Goal: Use online tool/utility

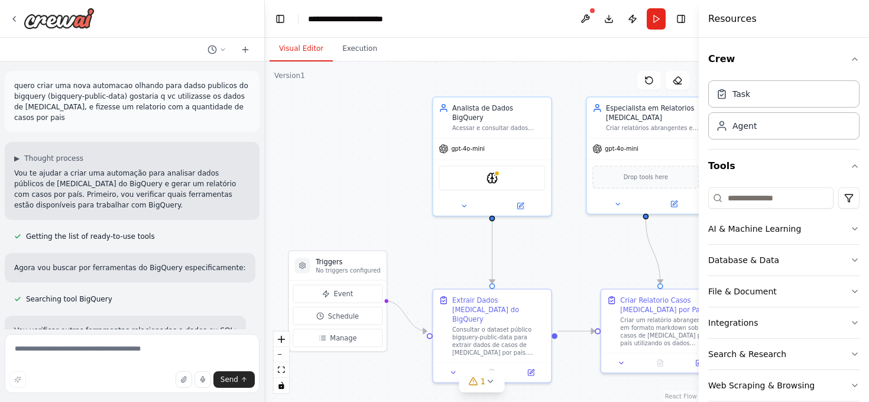
scroll to position [3172, 0]
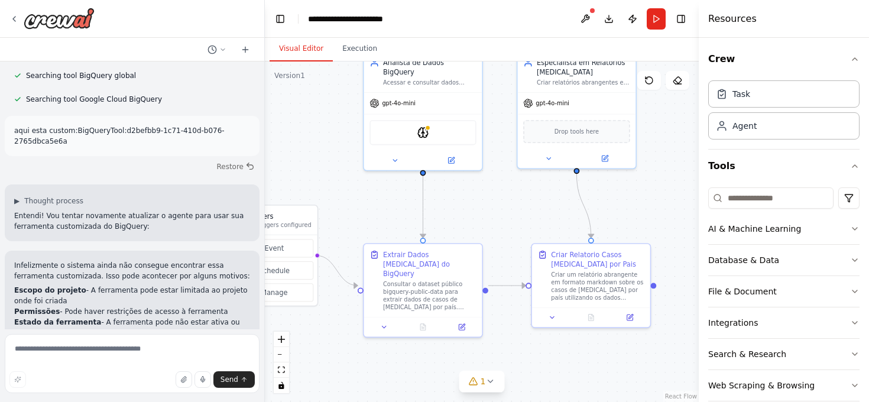
click at [306, 125] on div ".deletable-edge-delete-btn { width: 20px; height: 20px; border: 0px solid #ffff…" at bounding box center [482, 231] width 434 height 340
click at [12, 9] on div at bounding box center [51, 18] width 85 height 21
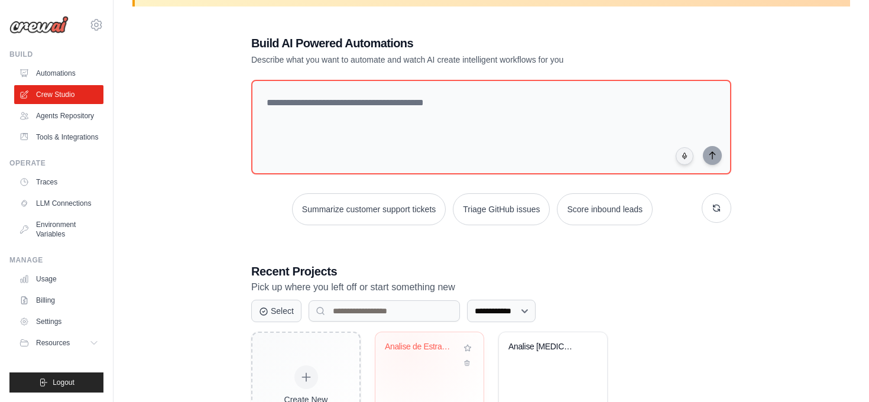
click at [408, 350] on div "Analise de Estradas dos EUA - BigQu..." at bounding box center [421, 349] width 72 height 15
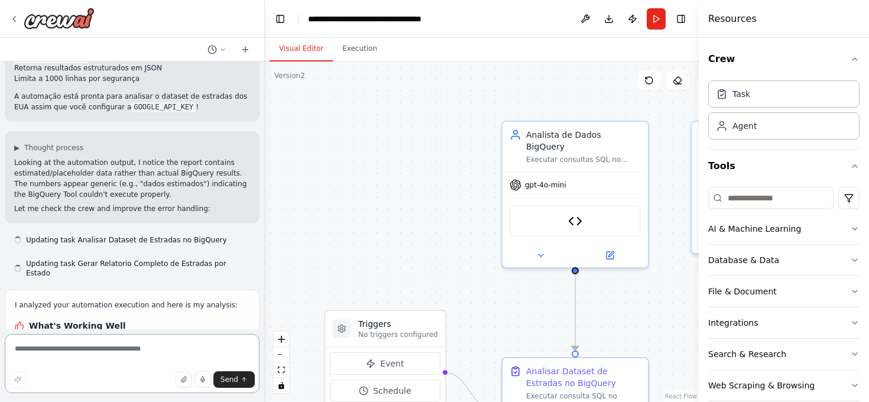
click at [153, 347] on textarea at bounding box center [132, 363] width 255 height 59
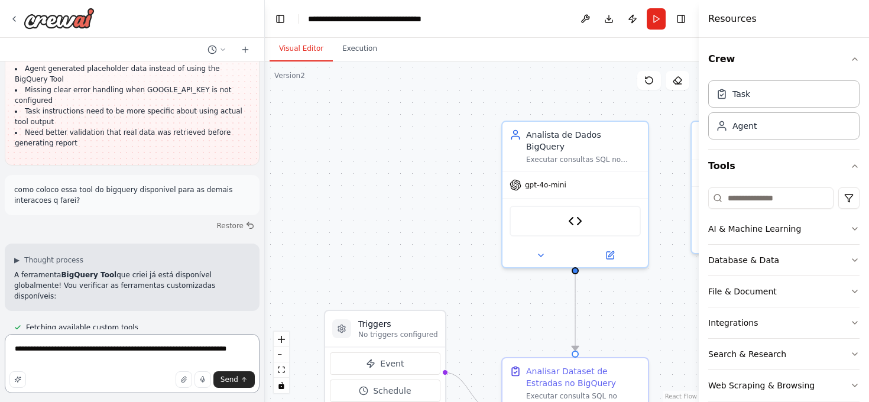
click at [94, 356] on textarea "**********" at bounding box center [132, 363] width 255 height 59
paste textarea
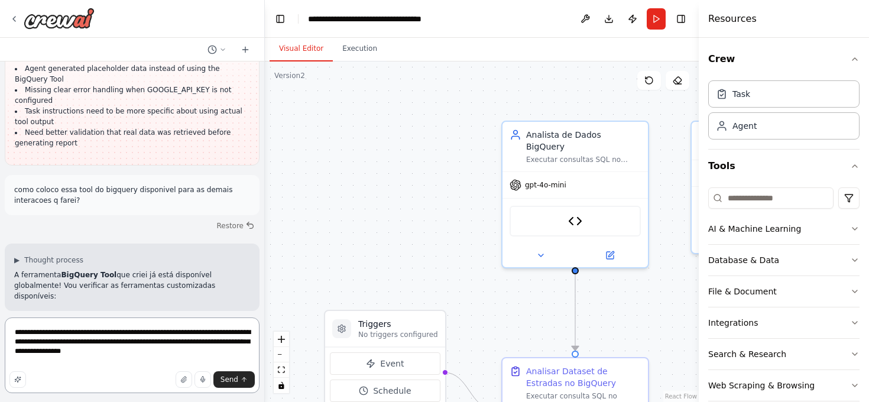
click at [41, 362] on textarea "**********" at bounding box center [132, 355] width 255 height 76
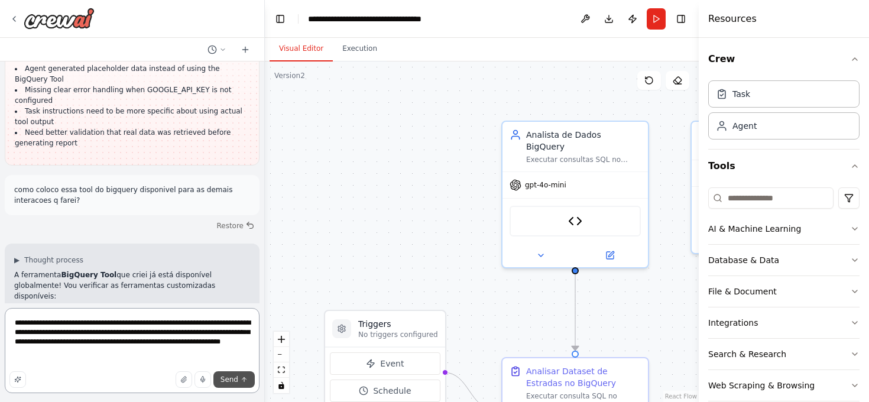
type textarea "**********"
click at [235, 381] on span "Send" at bounding box center [229, 379] width 18 height 9
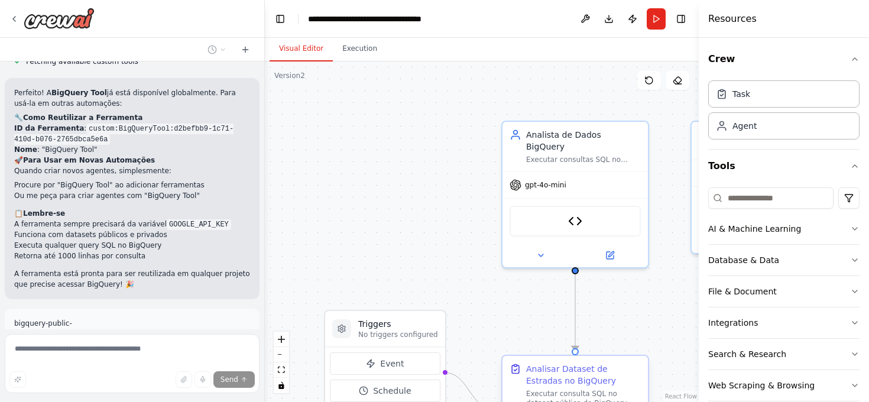
scroll to position [83, 0]
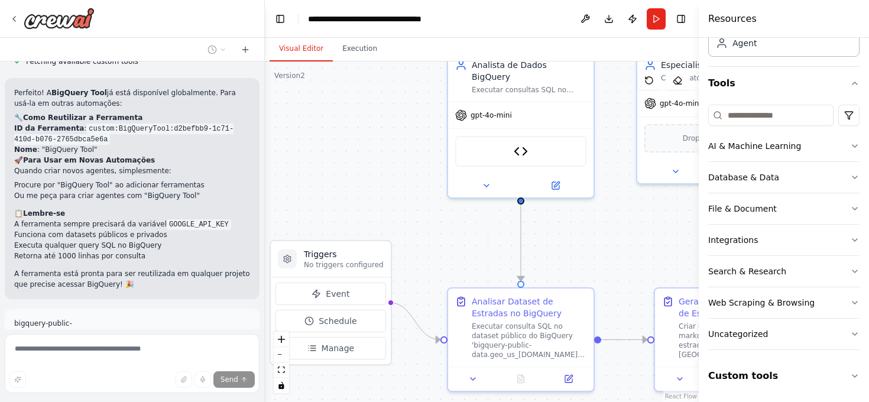
drag, startPoint x: 314, startPoint y: 153, endPoint x: 259, endPoint y: 70, distance: 99.3
click at [259, 70] on div "ola quero saber se vc consegue me ajudar a pesquisar em um dataset publico do b…" at bounding box center [434, 201] width 869 height 402
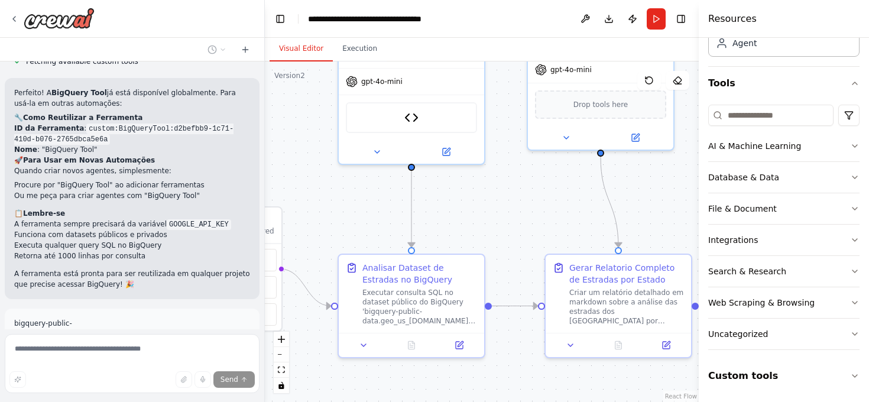
drag, startPoint x: 599, startPoint y: 255, endPoint x: 485, endPoint y: 234, distance: 115.4
click at [485, 234] on div ".deletable-edge-delete-btn { width: 20px; height: 20px; border: 0px solid #ffff…" at bounding box center [482, 231] width 434 height 340
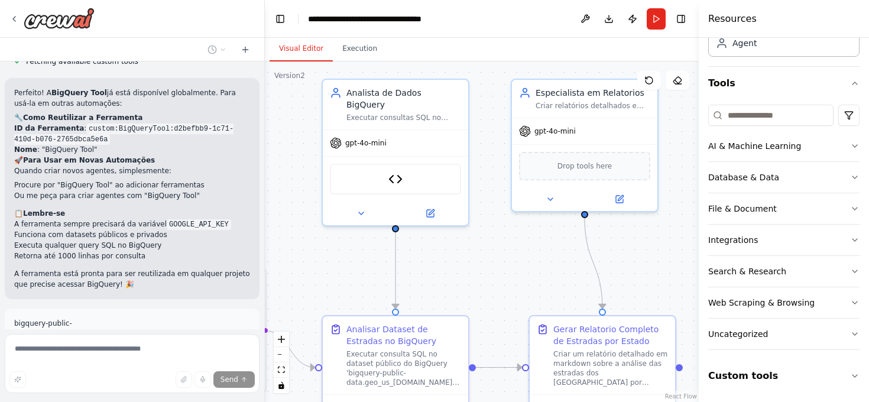
drag, startPoint x: 509, startPoint y: 115, endPoint x: 498, endPoint y: 176, distance: 61.9
click at [498, 176] on div ".deletable-edge-delete-btn { width: 20px; height: 20px; border: 0px solid #ffff…" at bounding box center [482, 231] width 434 height 340
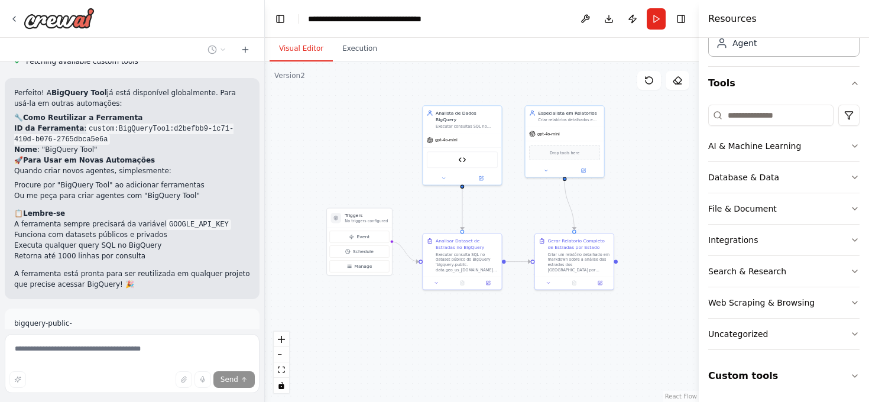
drag, startPoint x: 475, startPoint y: 225, endPoint x: 505, endPoint y: 186, distance: 48.9
click at [505, 186] on div ".deletable-edge-delete-btn { width: 20px; height: 20px; border: 0px solid #ffff…" at bounding box center [482, 231] width 434 height 340
click at [513, 222] on div ".deletable-edge-delete-btn { width: 20px; height: 20px; border: 0px solid #ffff…" at bounding box center [482, 231] width 434 height 340
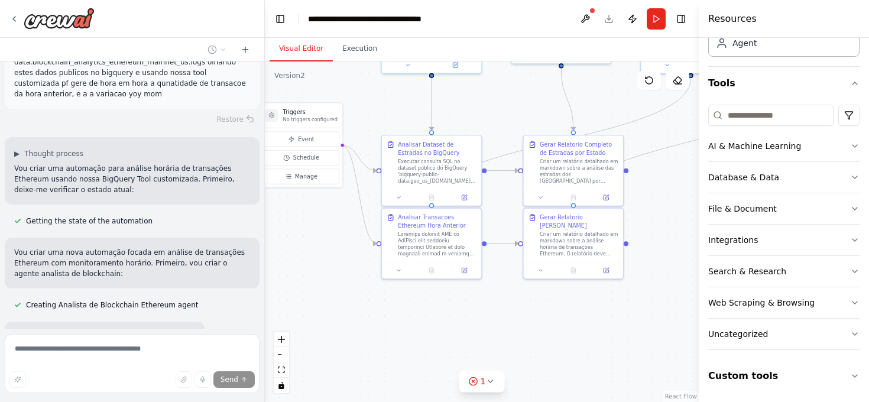
scroll to position [5806, 0]
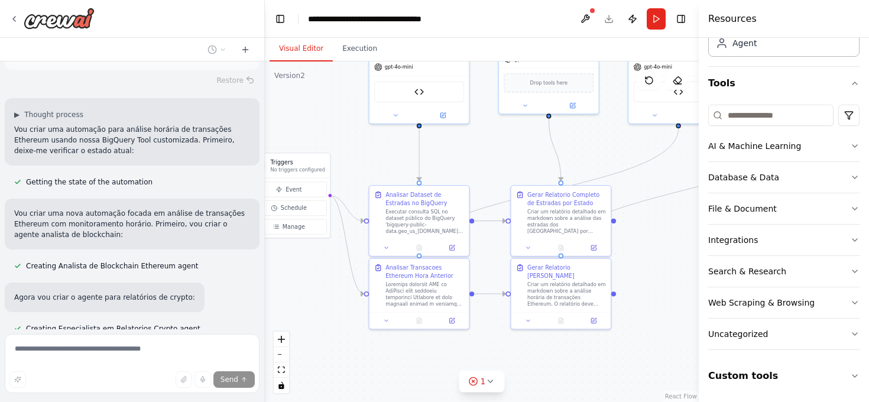
drag, startPoint x: 398, startPoint y: 190, endPoint x: 369, endPoint y: 137, distance: 60.8
click at [368, 137] on div ".deletable-edge-delete-btn { width: 20px; height: 20px; border: 0px solid #ffff…" at bounding box center [482, 231] width 434 height 340
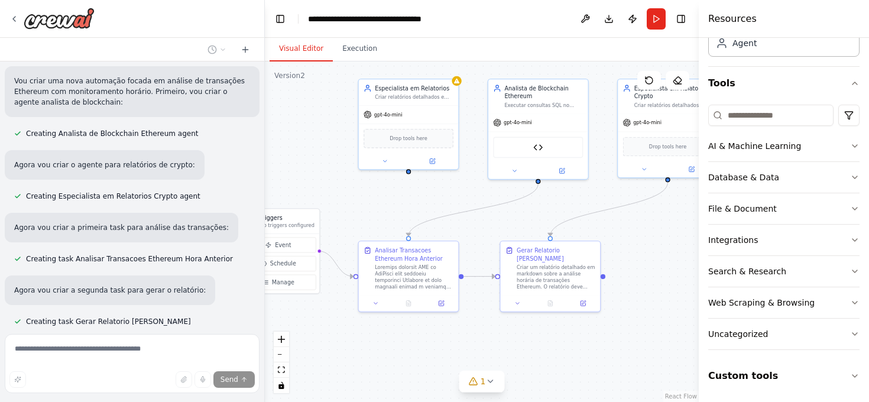
scroll to position [5939, 0]
drag, startPoint x: 667, startPoint y: 177, endPoint x: 651, endPoint y: 231, distance: 56.7
click at [651, 231] on div ".deletable-edge-delete-btn { width: 20px; height: 20px; border: 0px solid #ffff…" at bounding box center [482, 231] width 434 height 340
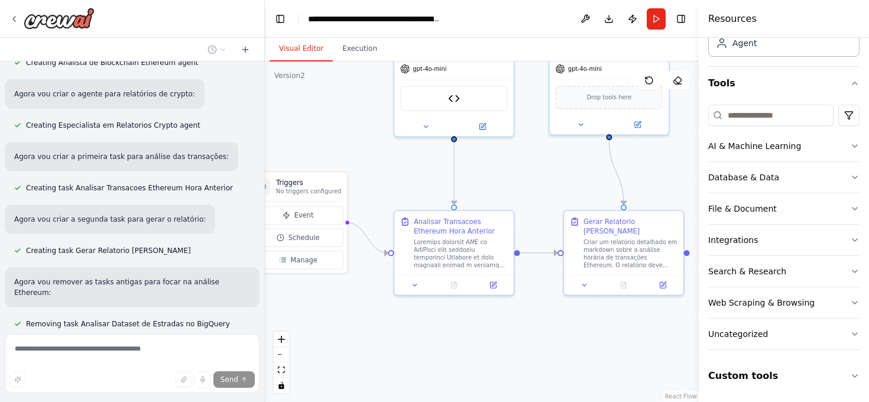
scroll to position [6012, 0]
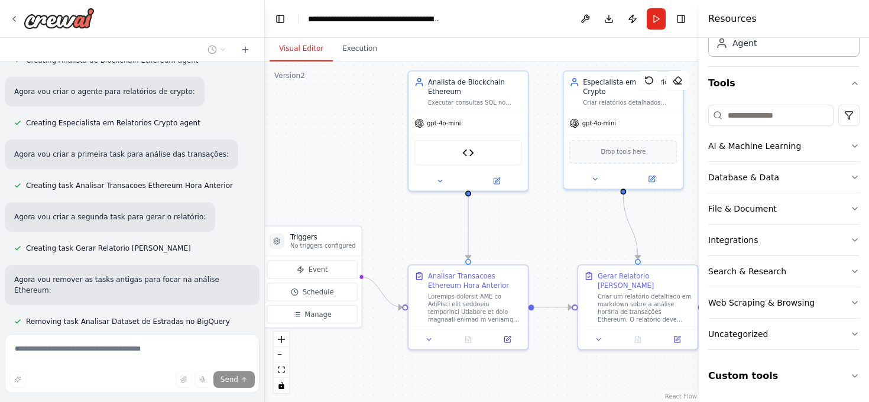
drag, startPoint x: 571, startPoint y: 278, endPoint x: 573, endPoint y: 373, distance: 94.6
click at [573, 373] on div ".deletable-edge-delete-btn { width: 20px; height: 20px; border: 0px solid #ffff…" at bounding box center [482, 231] width 434 height 340
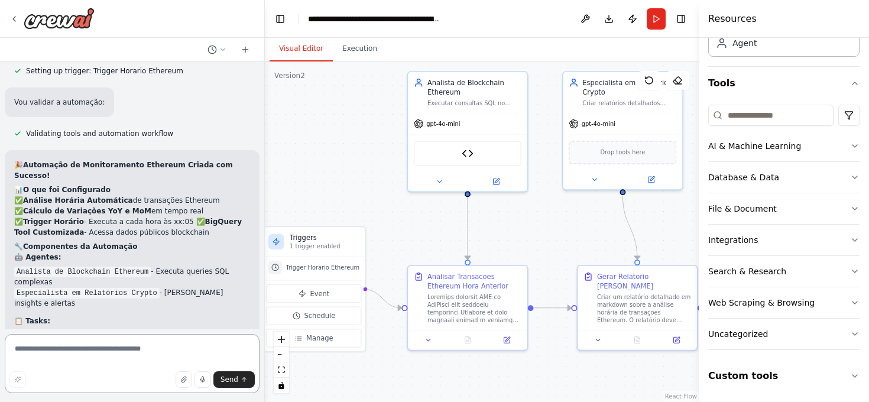
scroll to position [6527, 0]
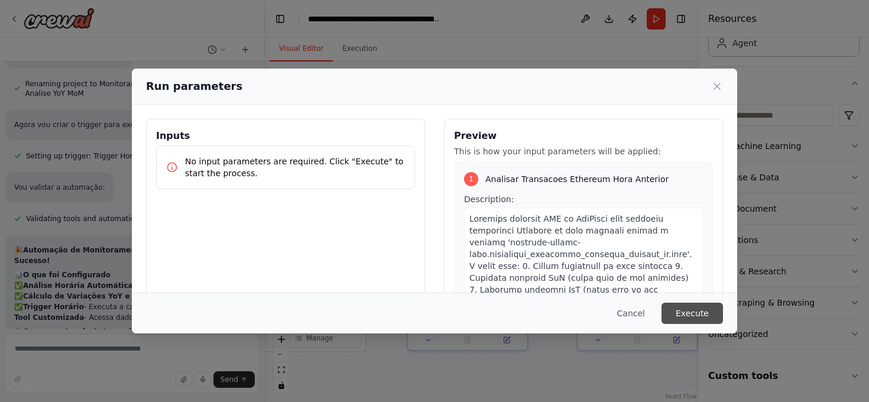
click at [704, 313] on button "Execute" at bounding box center [691, 313] width 61 height 21
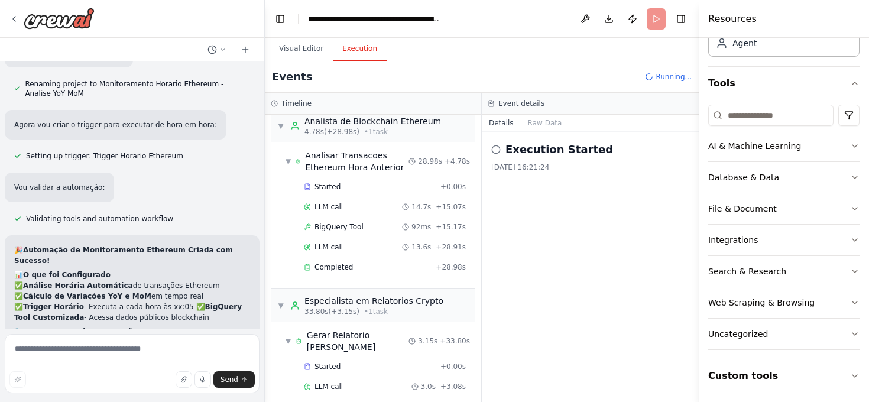
scroll to position [44, 0]
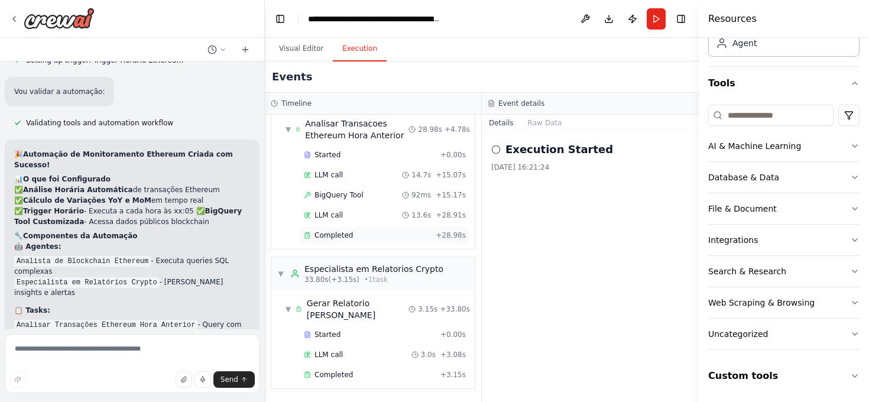
click at [359, 236] on div "Completed" at bounding box center [367, 234] width 127 height 9
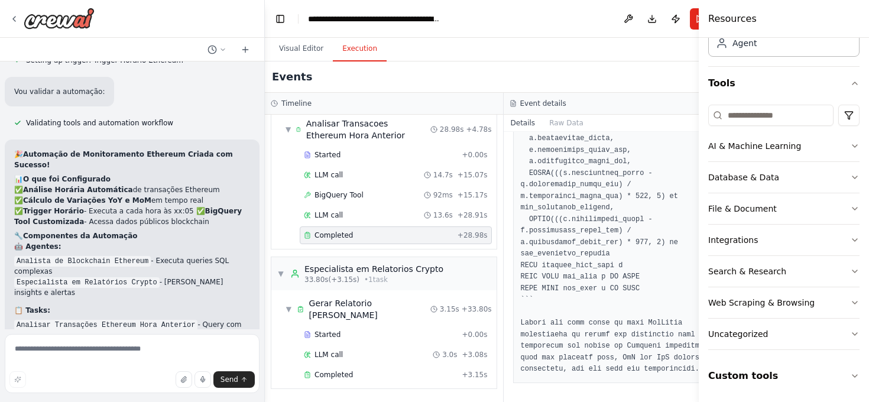
scroll to position [1821, 0]
click at [103, 350] on textarea at bounding box center [132, 363] width 255 height 59
type textarea "**********"
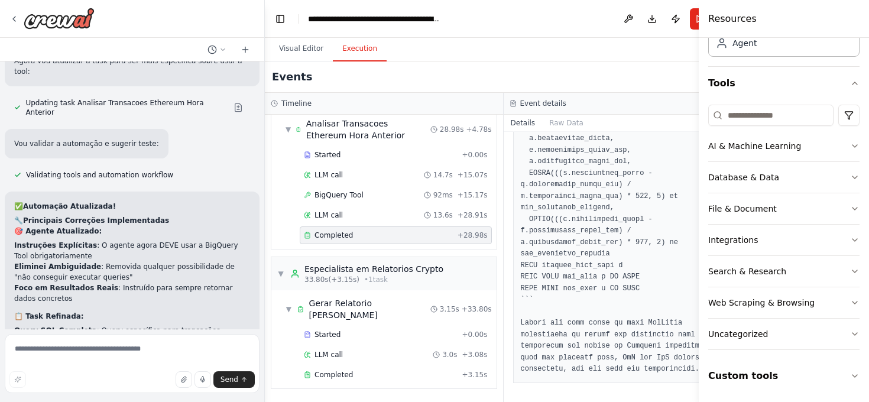
scroll to position [7235, 0]
